Goal: Transaction & Acquisition: Purchase product/service

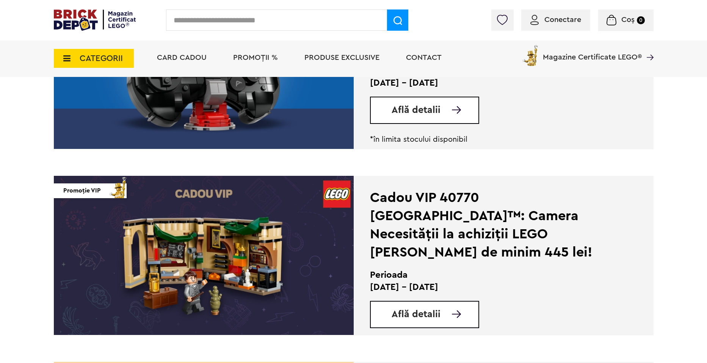
click at [98, 56] on span "CATEGORII" at bounding box center [101, 58] width 43 height 8
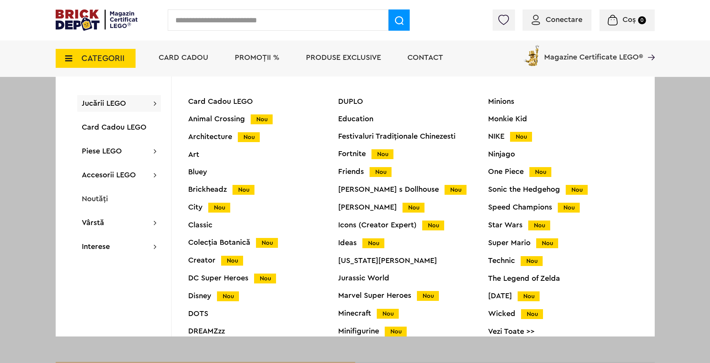
click at [355, 227] on div "Icons (Creator Expert) Nou" at bounding box center [413, 225] width 150 height 8
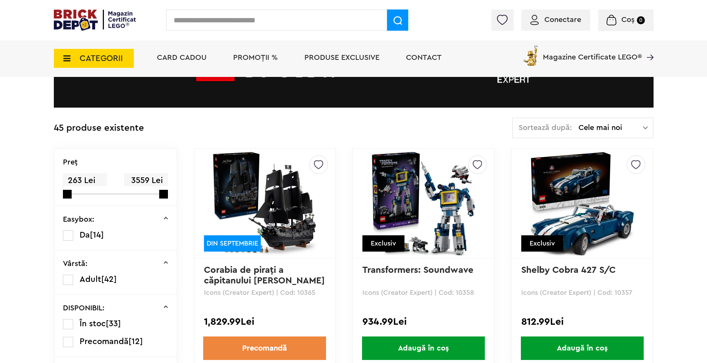
click at [268, 199] on img at bounding box center [264, 203] width 106 height 106
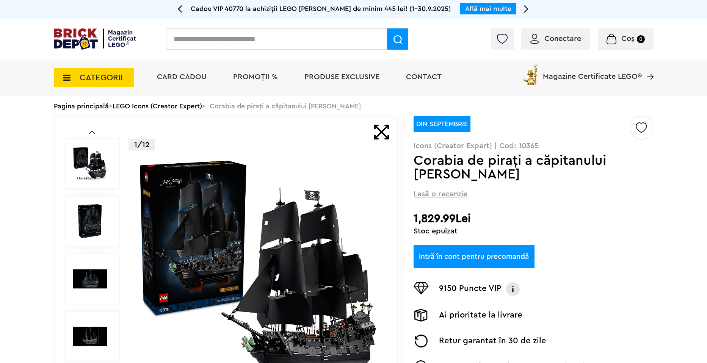
click at [268, 199] on img at bounding box center [258, 279] width 244 height 244
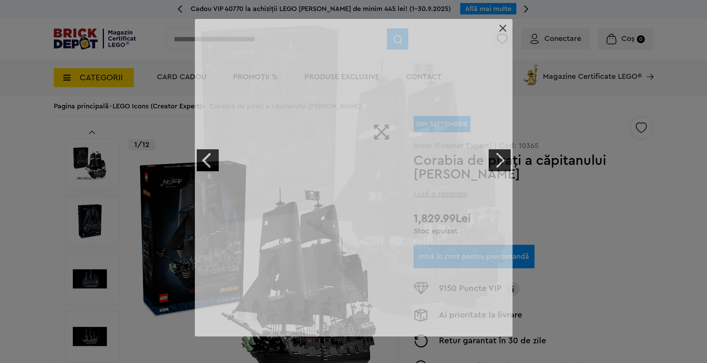
scroll to position [152, 0]
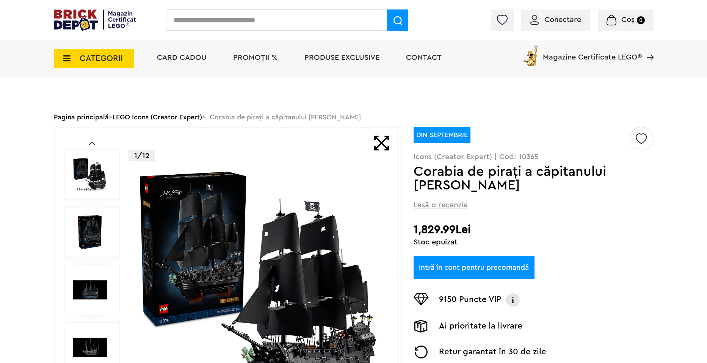
scroll to position [0, 0]
